Goal: Check status: Check status

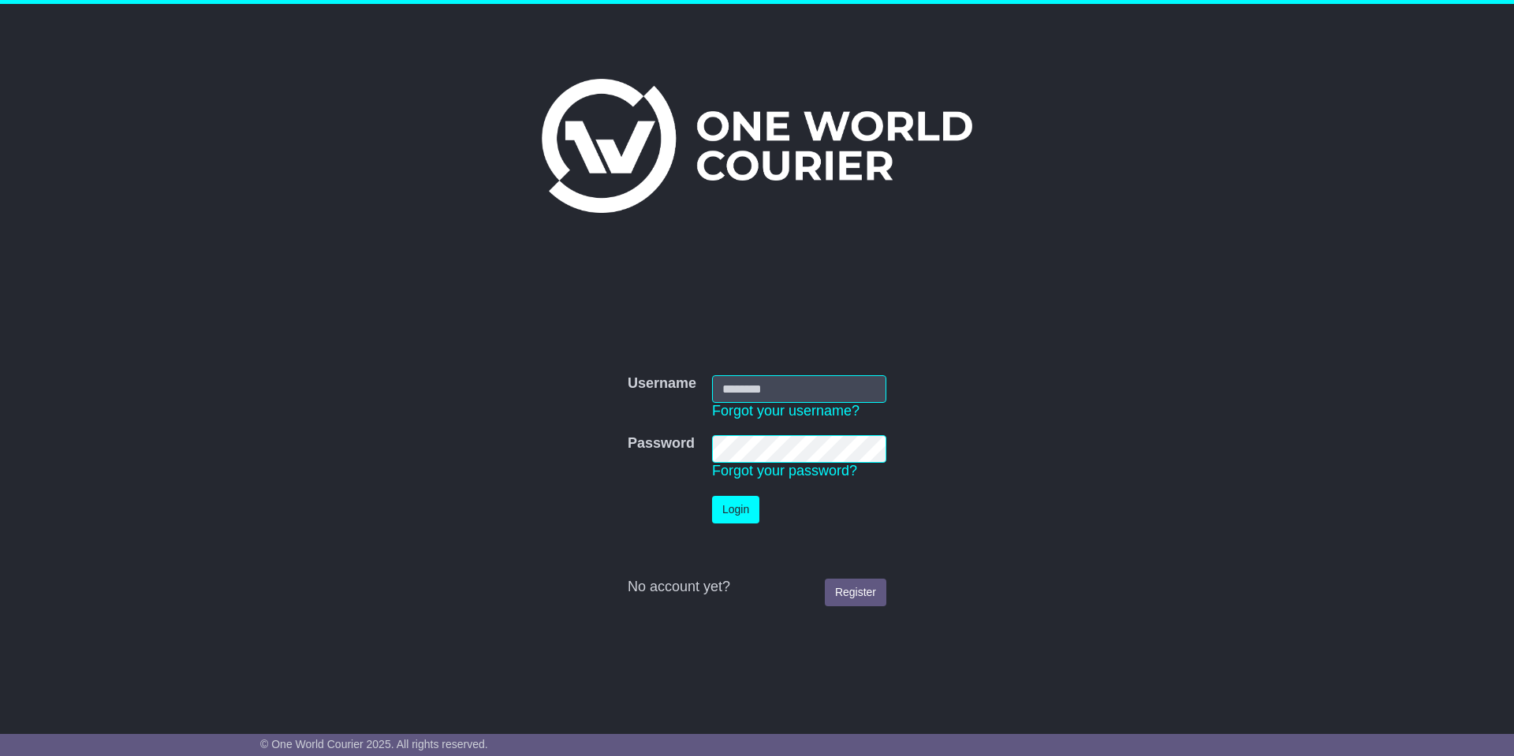
type input "*******"
click at [734, 504] on button "Login" at bounding box center [735, 510] width 47 height 28
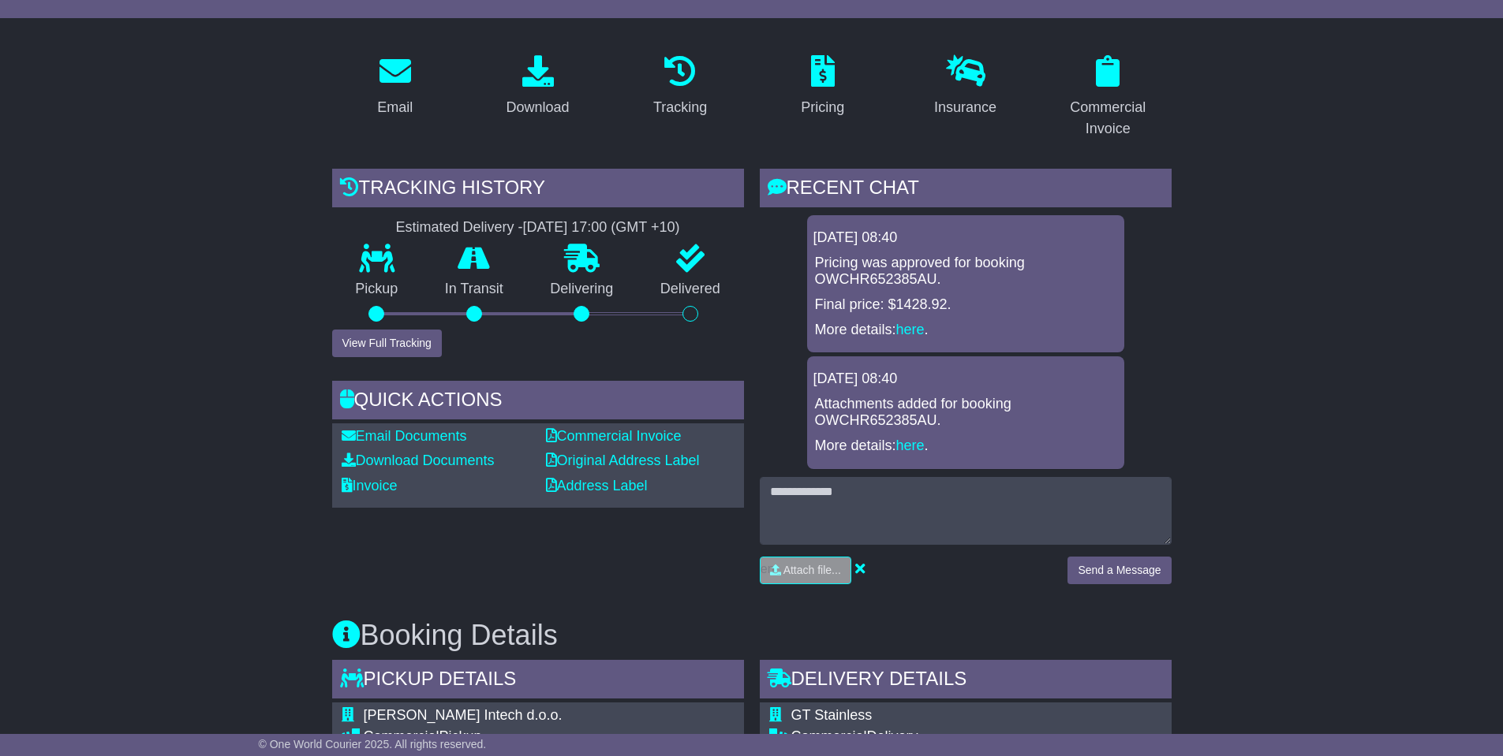
scroll to position [237, 0]
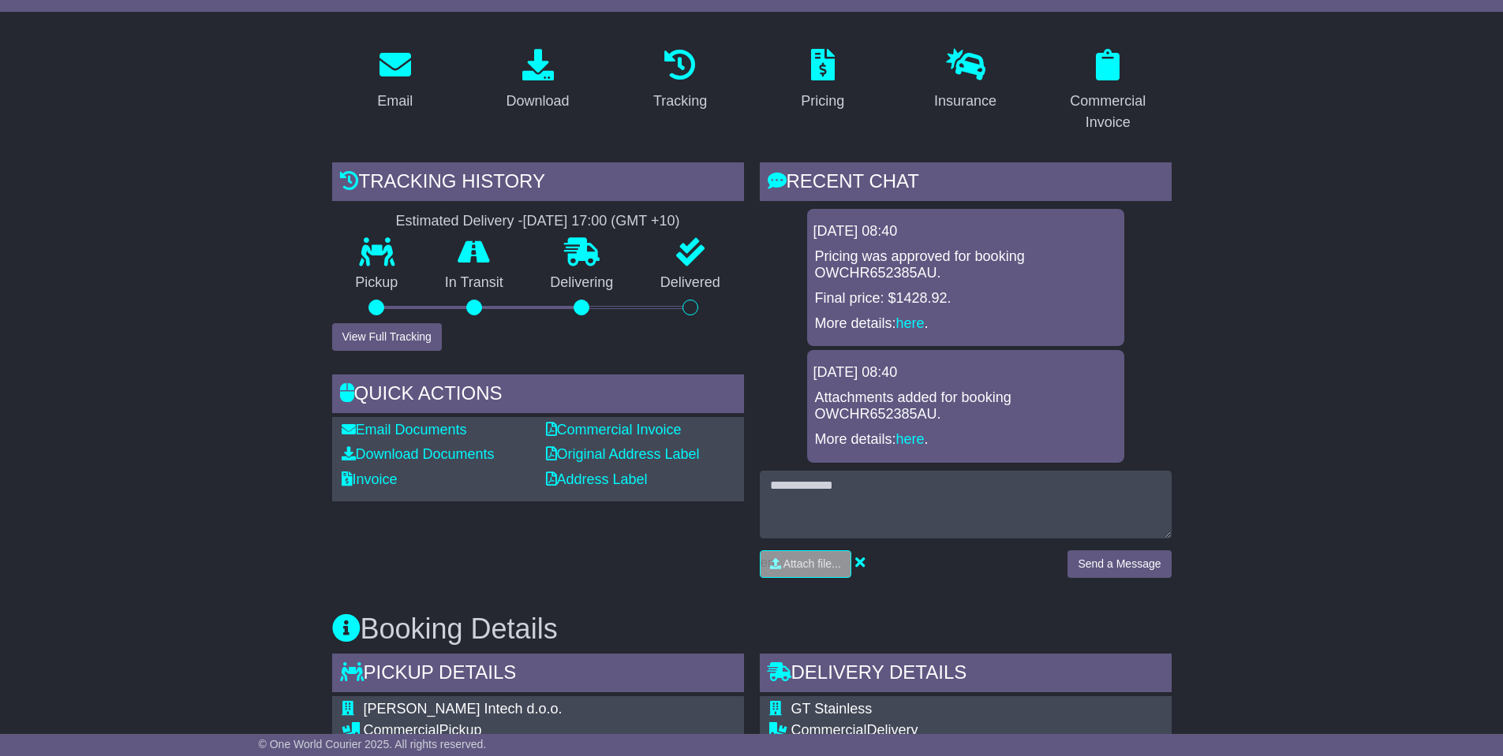
click at [906, 412] on p "Attachments added for booking OWCHR652385AU." at bounding box center [965, 407] width 301 height 34
copy p "OWCHR652385AU"
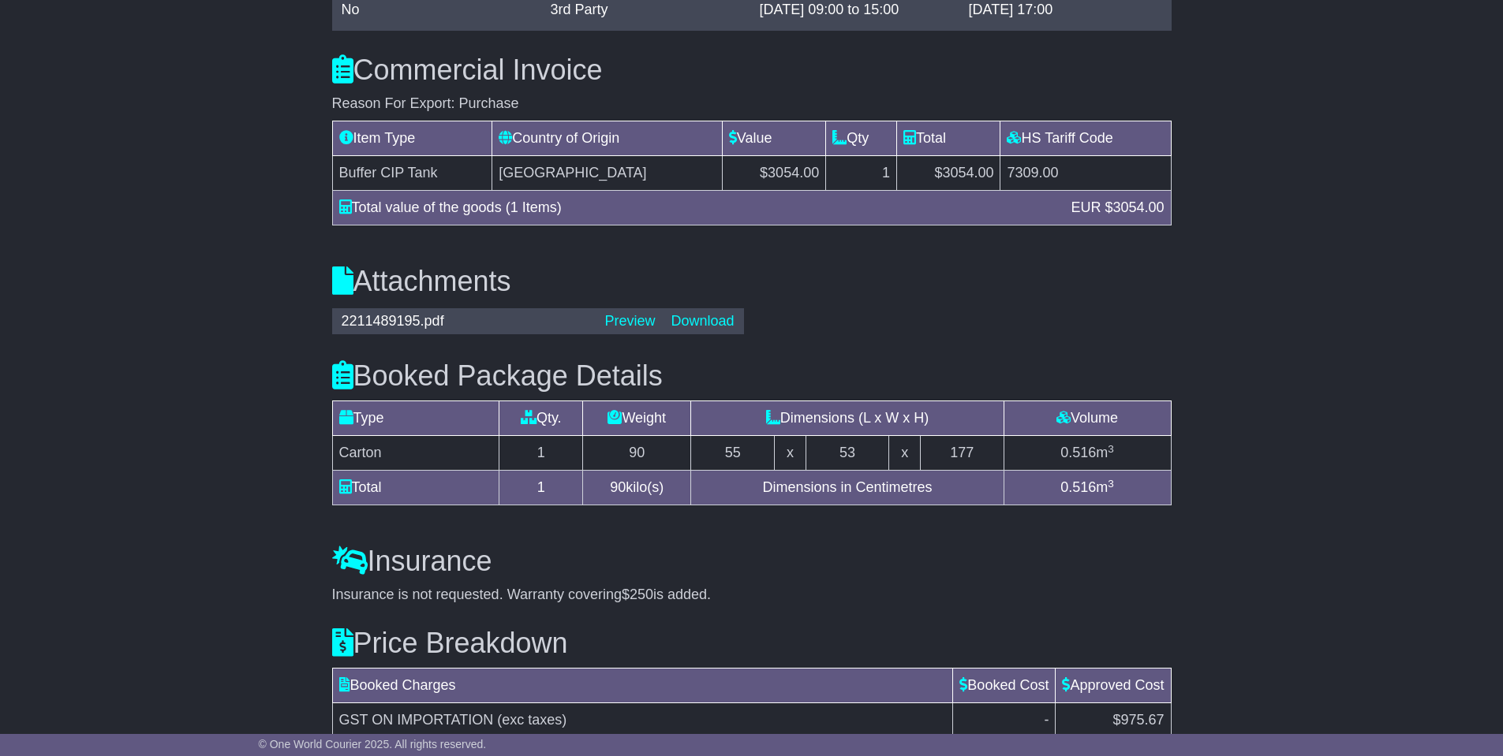
scroll to position [1537, 0]
